Goal: Task Accomplishment & Management: Manage account settings

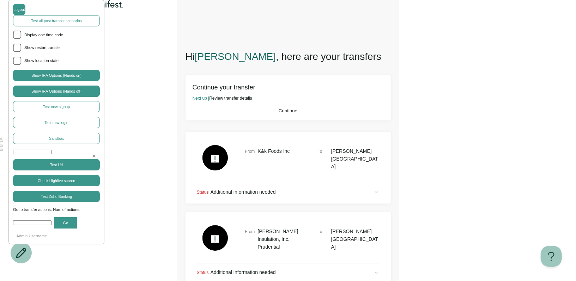
click at [288, 114] on span "Continue" at bounding box center [288, 110] width 19 height 5
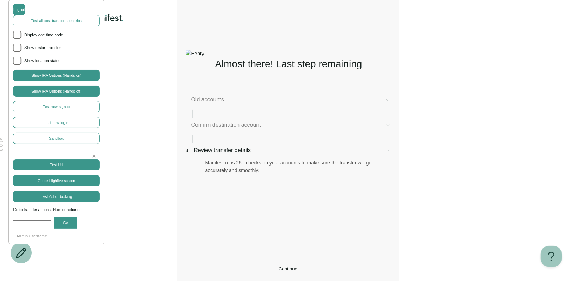
click at [258, 129] on span "Confirm destination account" at bounding box center [285, 125] width 188 height 8
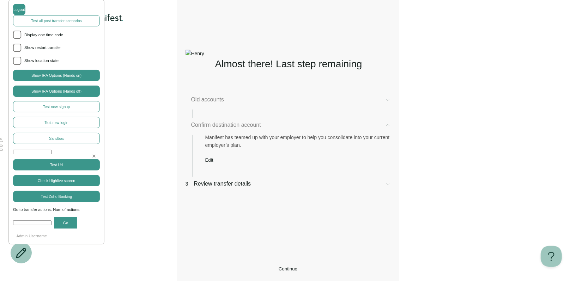
click at [213, 163] on span "Edit" at bounding box center [209, 160] width 8 height 5
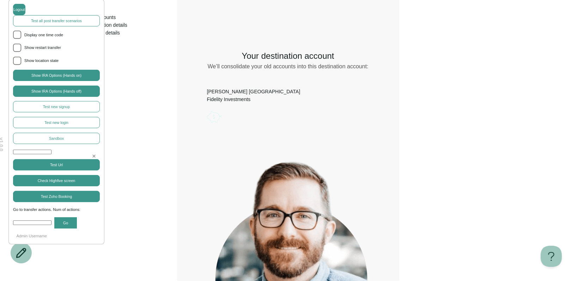
click at [207, 109] on icon "Account options" at bounding box center [207, 109] width 0 height 0
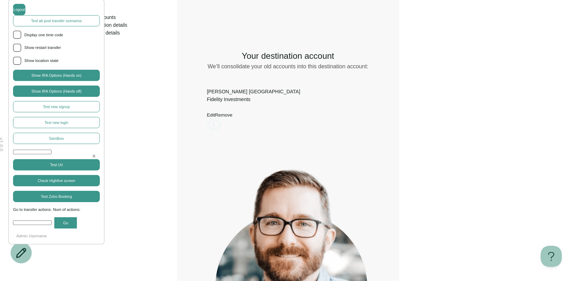
click at [215, 113] on button "Edit" at bounding box center [211, 114] width 8 height 5
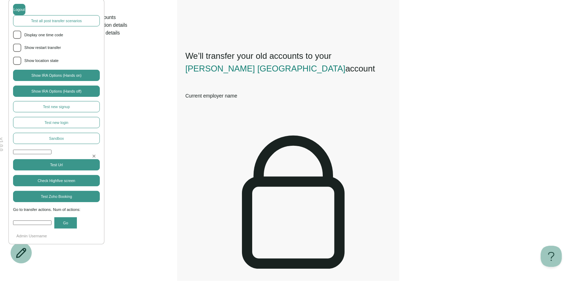
click at [98, 37] on icon "Open menu" at bounding box center [92, 42] width 11 height 11
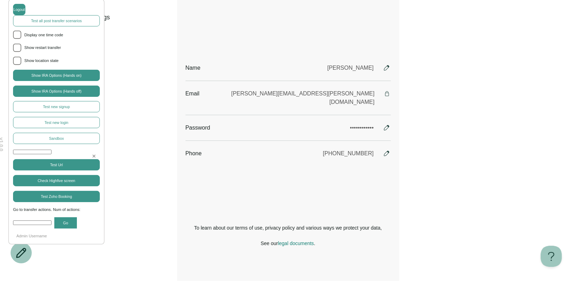
click at [98, 21] on icon "Open menu" at bounding box center [92, 26] width 11 height 11
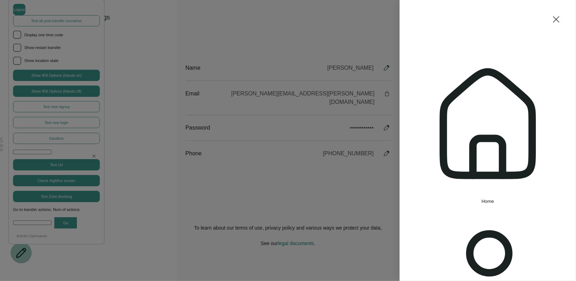
click at [481, 199] on span "Home" at bounding box center [487, 201] width 13 height 5
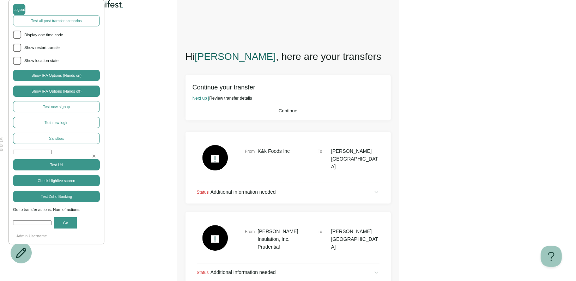
click at [98, 22] on icon "Open menu" at bounding box center [92, 15] width 11 height 11
